Goal: Task Accomplishment & Management: Use online tool/utility

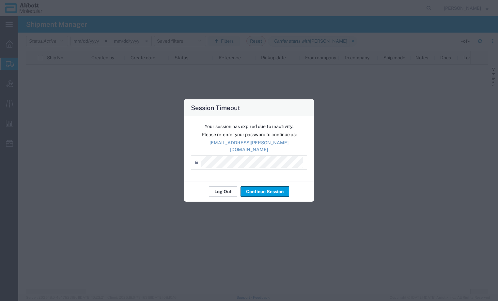
click at [227, 191] on button "Log Out" at bounding box center [223, 192] width 28 height 10
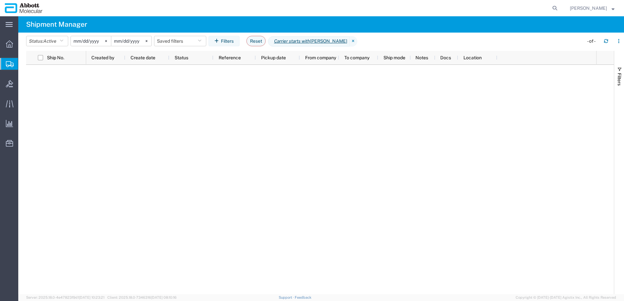
click at [0, 0] on span "Create from Template" at bounding box center [0, 0] width 0 height 0
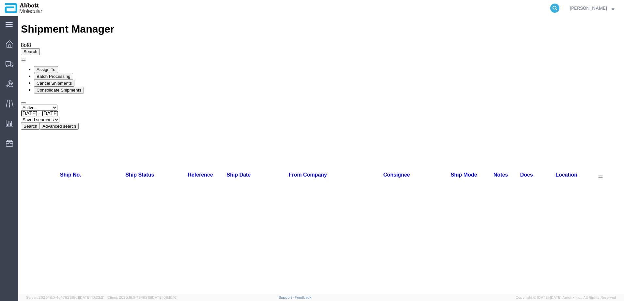
click at [559, 9] on icon at bounding box center [554, 8] width 9 height 9
click at [407, 12] on input "search" at bounding box center [451, 8] width 198 height 16
paste input "56611483"
type input "56611483"
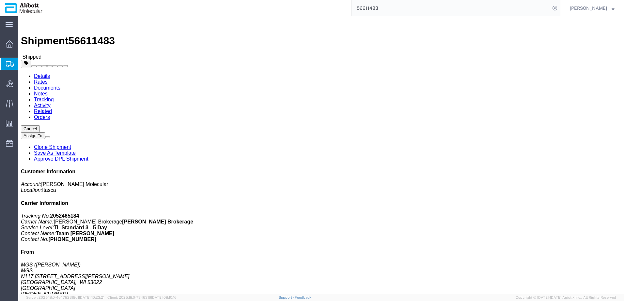
click link "Clone Shipment"
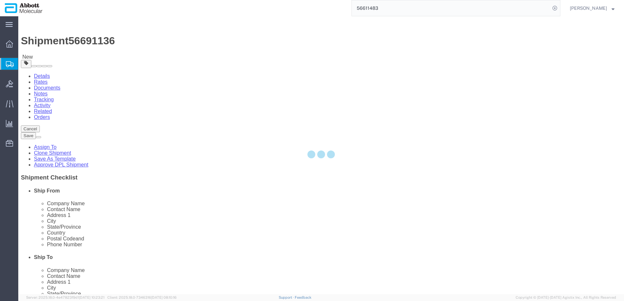
select select
select select "48454"
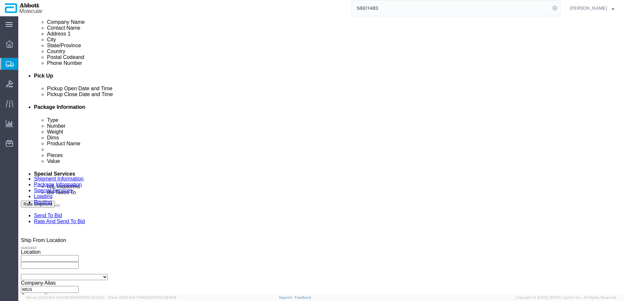
scroll to position [261, 0]
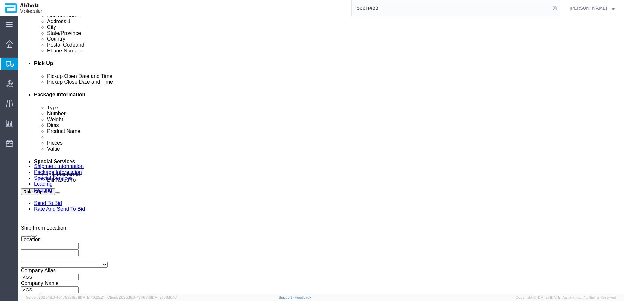
click div "[DATE] 3:47 PM"
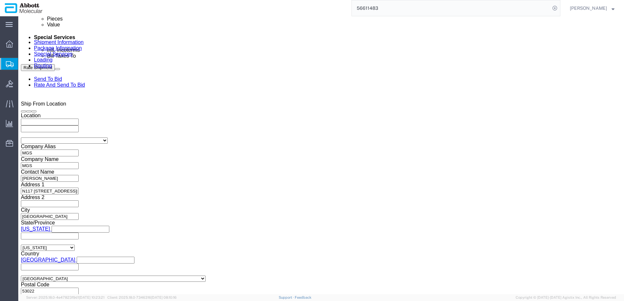
click input "3:47 PM"
click div "Open Time 3:47 PM"
drag, startPoint x: 40, startPoint y: 177, endPoint x: 53, endPoint y: 175, distance: 13.9
click input "3:47 PM"
type input "10:00 AM"
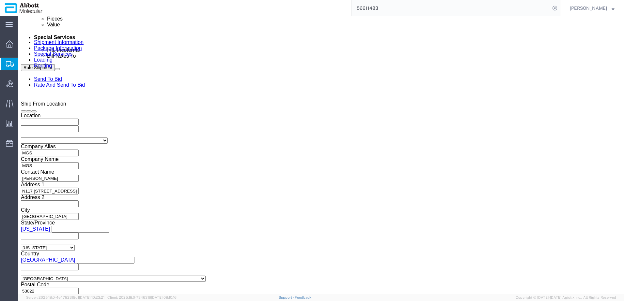
click button "Apply"
click input "MGS_08.29.25_1"
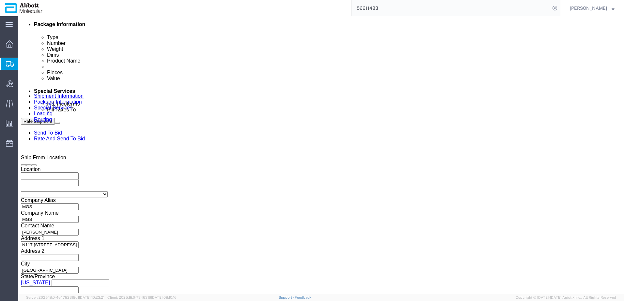
scroll to position [320, 0]
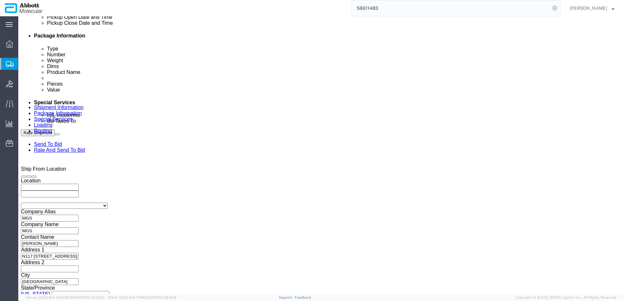
click input "MGS_[DATE]"
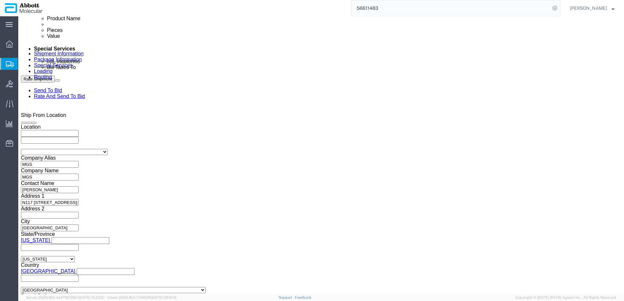
scroll to position [385, 0]
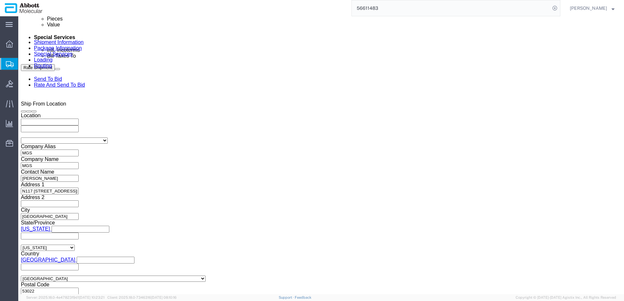
type input "MGS_[DATE]"
click button "Continue"
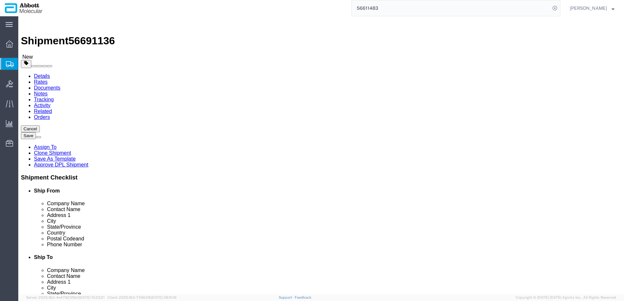
click span "56691136"
copy span "56691136"
drag, startPoint x: 507, startPoint y: 268, endPoint x: 8, endPoint y: 183, distance: 506.1
click button "Rate Shipment"
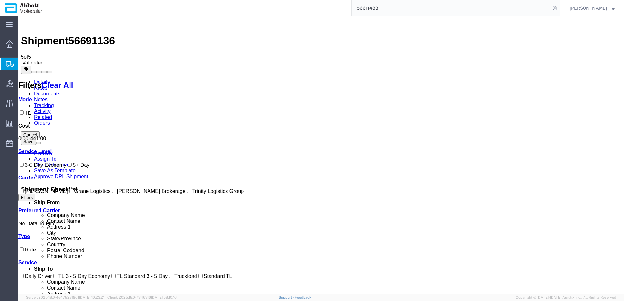
click at [112, 193] on input "[PERSON_NAME] Brokerage" at bounding box center [114, 191] width 4 height 4
checkbox input "true"
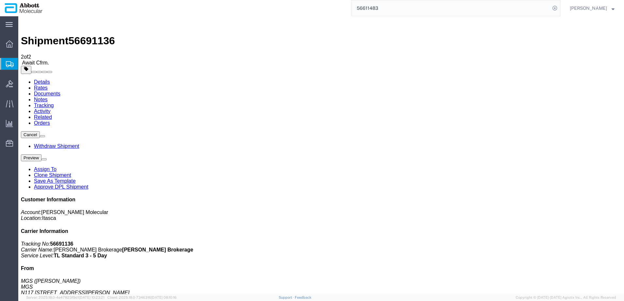
click at [71, 173] on link "Clone Shipment" at bounding box center [52, 176] width 37 height 6
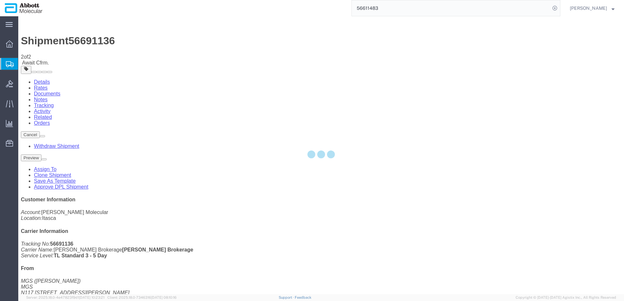
select select "48454"
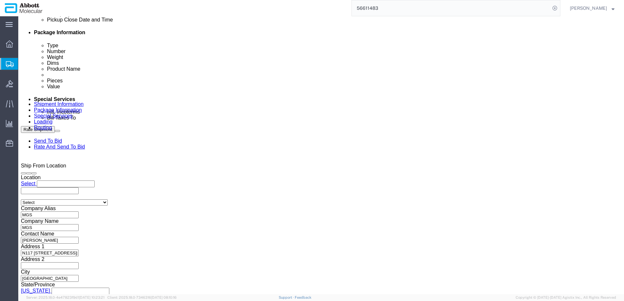
scroll to position [326, 0]
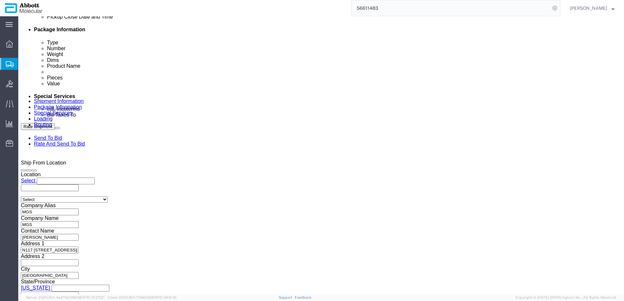
click input "MGS_[DATE]"
type input "MGS_[DATE]"
click div "[DATE] 10:00 AM"
click button "Apply"
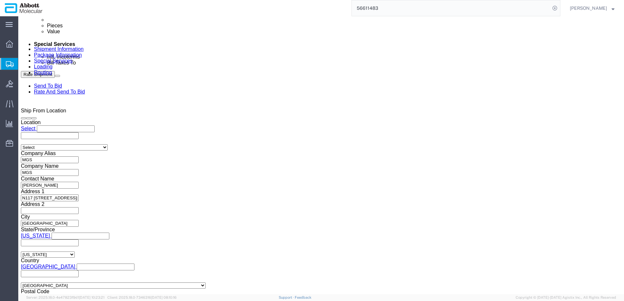
scroll to position [385, 0]
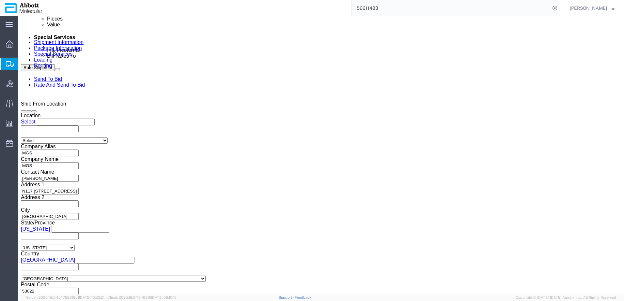
click button "Continue"
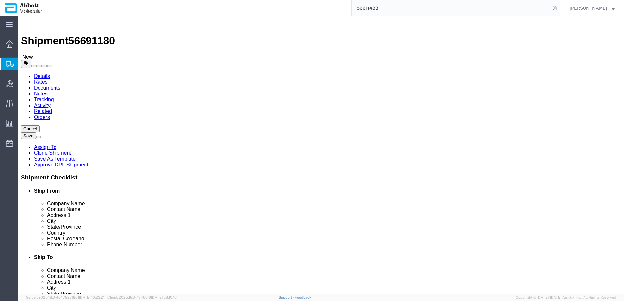
click span "56691180"
copy span "56691180"
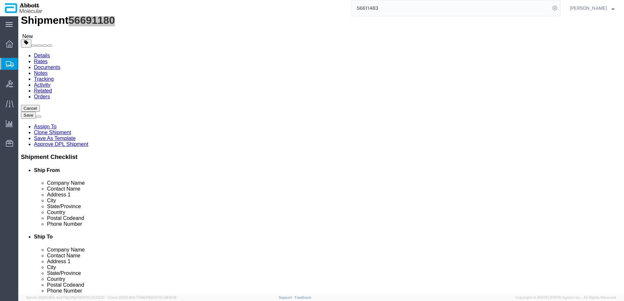
scroll to position [27, 0]
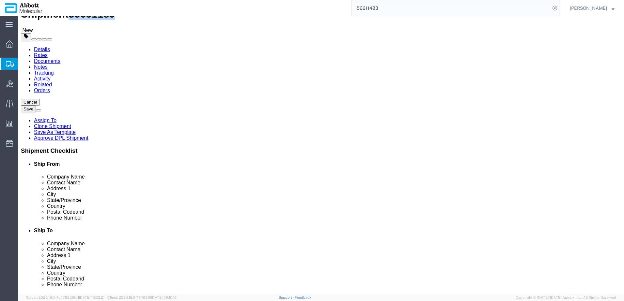
click button "Rate Shipment"
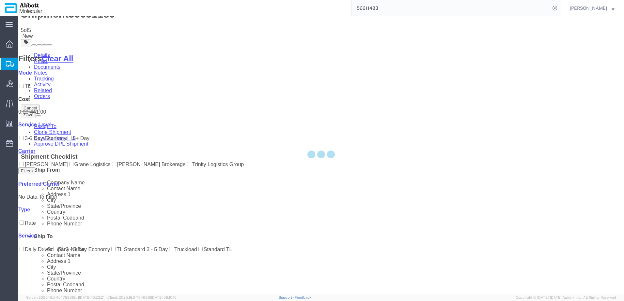
scroll to position [0, 0]
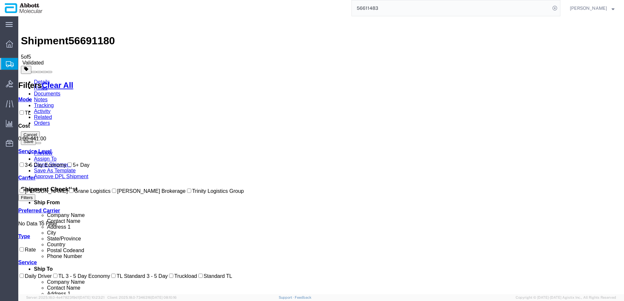
click at [112, 193] on input "[PERSON_NAME] Brokerage" at bounding box center [114, 191] width 4 height 4
checkbox input "true"
